Goal: Transaction & Acquisition: Subscribe to service/newsletter

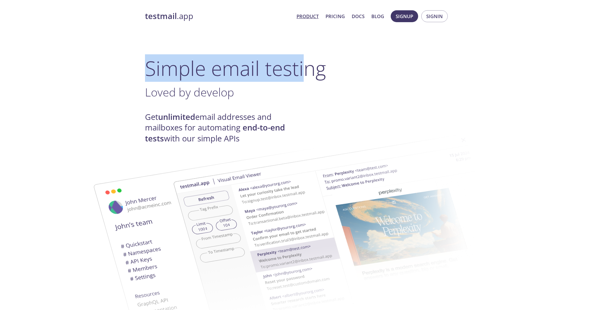
drag, startPoint x: 143, startPoint y: 66, endPoint x: 306, endPoint y: 69, distance: 162.9
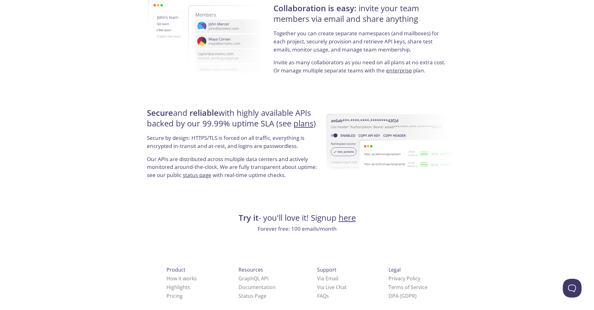
scroll to position [1117, 0]
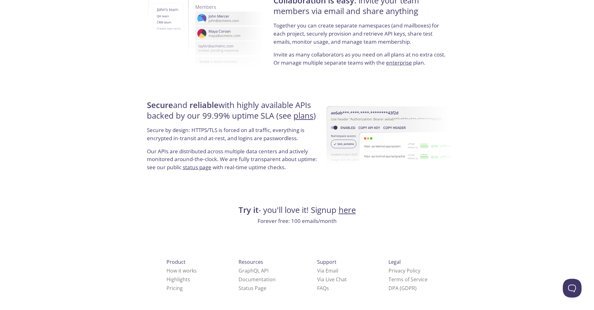
click at [372, 210] on h4 "Try it - you'll love it! Signup here" at bounding box center [297, 210] width 304 height 11
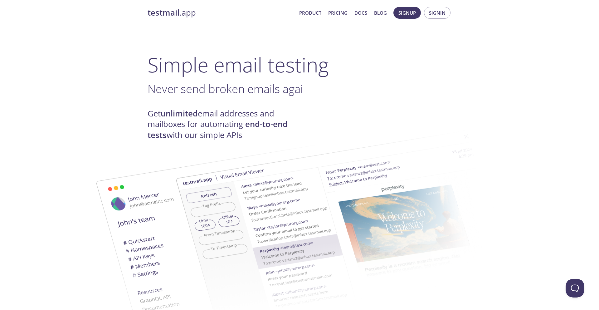
scroll to position [0, 0]
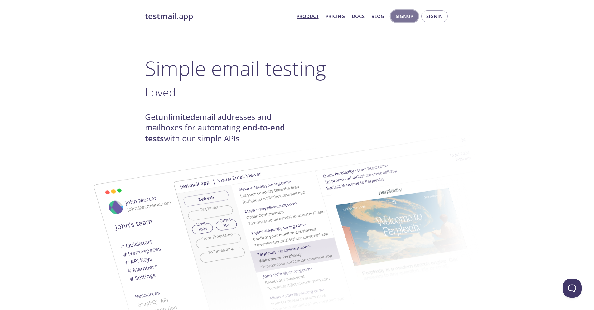
click at [407, 16] on span "Signup" at bounding box center [404, 16] width 17 height 8
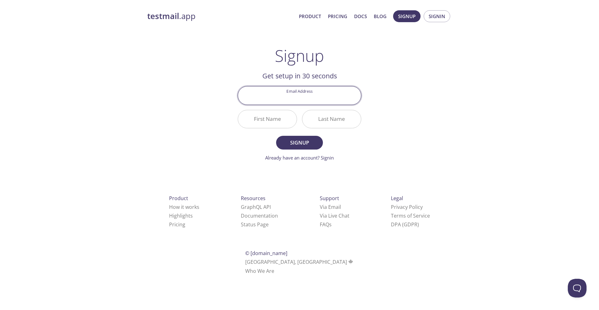
click at [300, 98] on input "Email Address" at bounding box center [299, 95] width 123 height 18
type input "[EMAIL_ADDRESS][DOMAIN_NAME]"
click at [267, 119] on input "First Name" at bounding box center [267, 119] width 59 height 18
type input "Z"
type input "M"
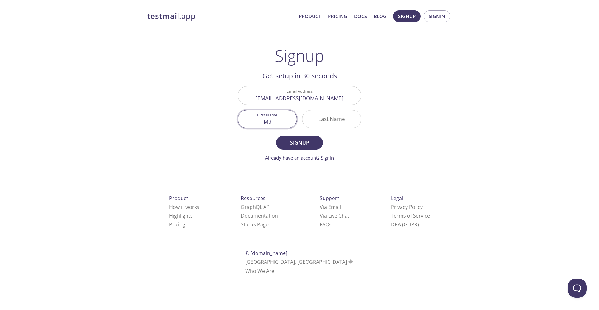
type input "M"
type input "AL"
click at [333, 119] on input "Last Name" at bounding box center [331, 119] width 59 height 18
type input "Mamun"
click at [293, 146] on span "Signup" at bounding box center [299, 142] width 33 height 9
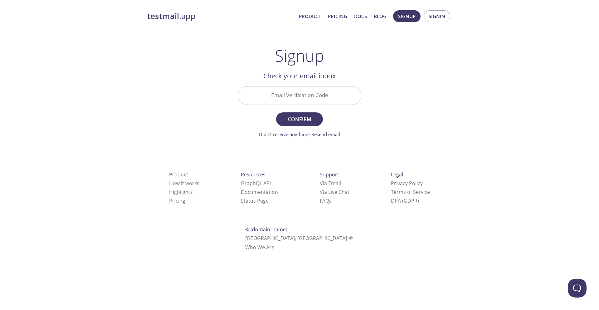
click at [306, 93] on input "Email Verification Code" at bounding box center [299, 95] width 123 height 18
click at [189, 93] on div "testmail .app Product Pricing Docs Blog Signup Signin Signup Get setup in 30 se…" at bounding box center [299, 137] width 319 height 263
click at [292, 93] on input "Email Verification Code" at bounding box center [299, 95] width 123 height 18
type input "CYHSVL5"
click at [276, 112] on button "Confirm" at bounding box center [299, 119] width 47 height 14
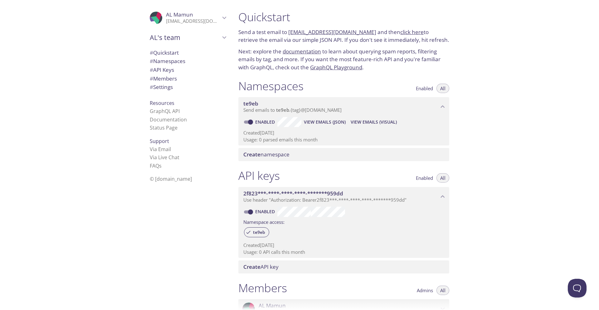
click at [400, 32] on link "click here" at bounding box center [411, 31] width 23 height 7
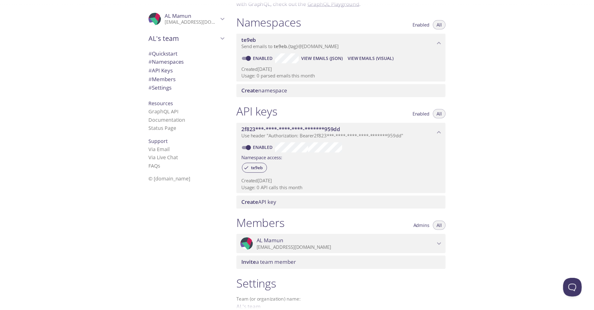
scroll to position [134, 0]
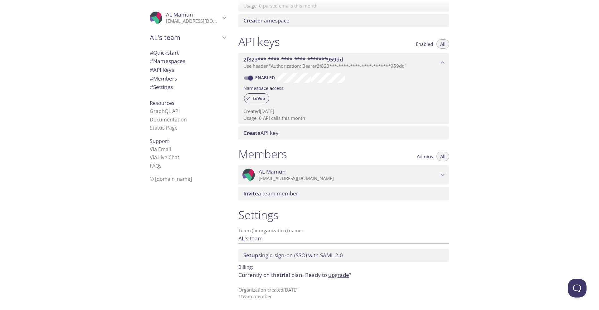
click at [340, 275] on link "upgrade" at bounding box center [338, 274] width 21 height 7
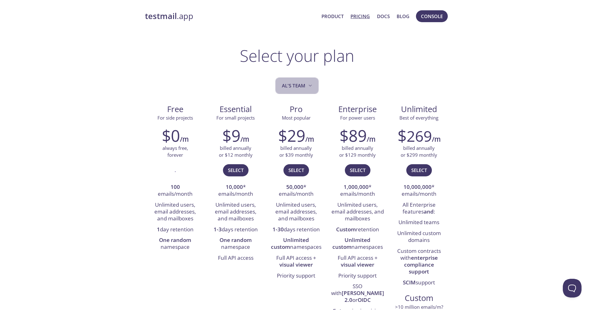
click at [301, 86] on span "AL's team" at bounding box center [298, 85] width 32 height 8
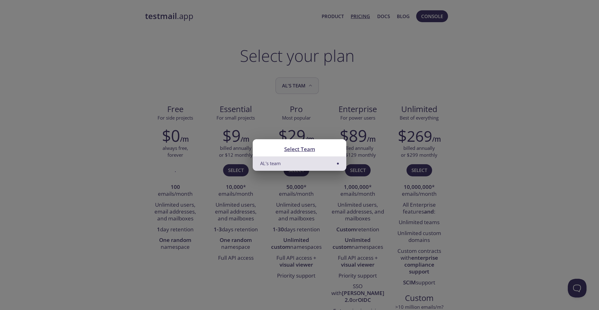
click at [301, 86] on div "Select Team AL's team" at bounding box center [299, 155] width 599 height 310
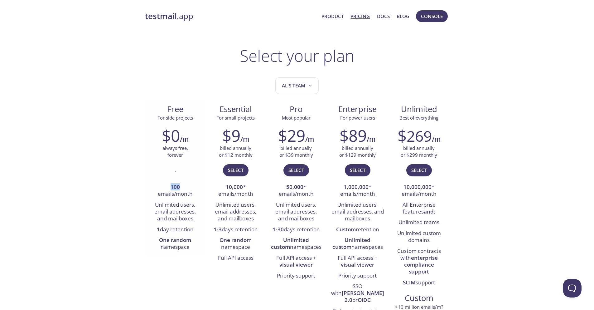
drag, startPoint x: 195, startPoint y: 185, endPoint x: 172, endPoint y: 184, distance: 23.7
click at [172, 184] on li "100 emails/month" at bounding box center [175, 191] width 51 height 18
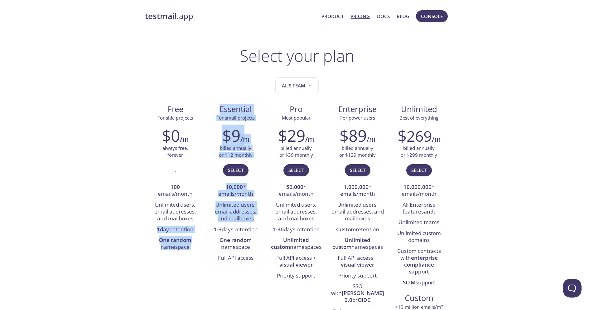
drag, startPoint x: 147, startPoint y: 230, endPoint x: 208, endPoint y: 230, distance: 61.8
click at [208, 230] on div "Free For side projects $0 /m always free, forever . 100 emails/month Unlimited …" at bounding box center [297, 220] width 304 height 243
click at [199, 244] on li "One random namespace" at bounding box center [175, 244] width 51 height 18
